Goal: Book appointment/travel/reservation

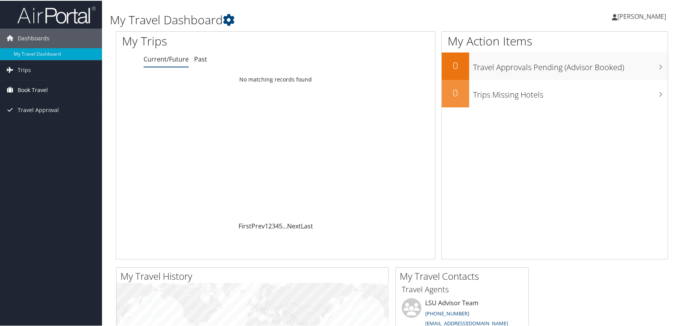
click at [44, 90] on span "Book Travel" at bounding box center [33, 90] width 30 height 20
click at [41, 117] on link "Book/Manage Online Trips" at bounding box center [51, 117] width 102 height 12
